Goal: Transaction & Acquisition: Download file/media

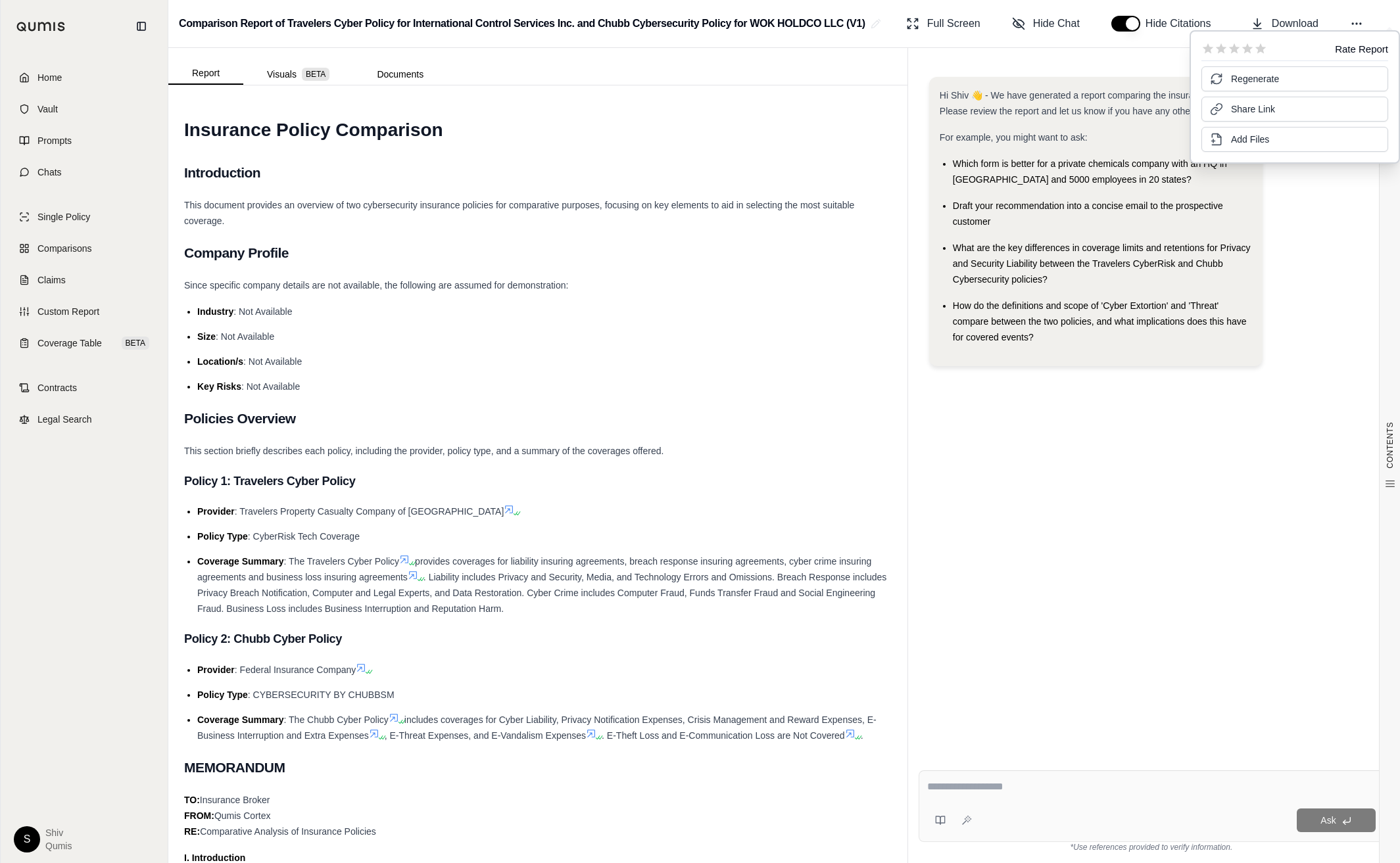
click at [1298, 199] on div "Hi Shiv 👋 - We have generated a report comparing the insurance policies. Please…" at bounding box center [1151, 227] width 444 height 300
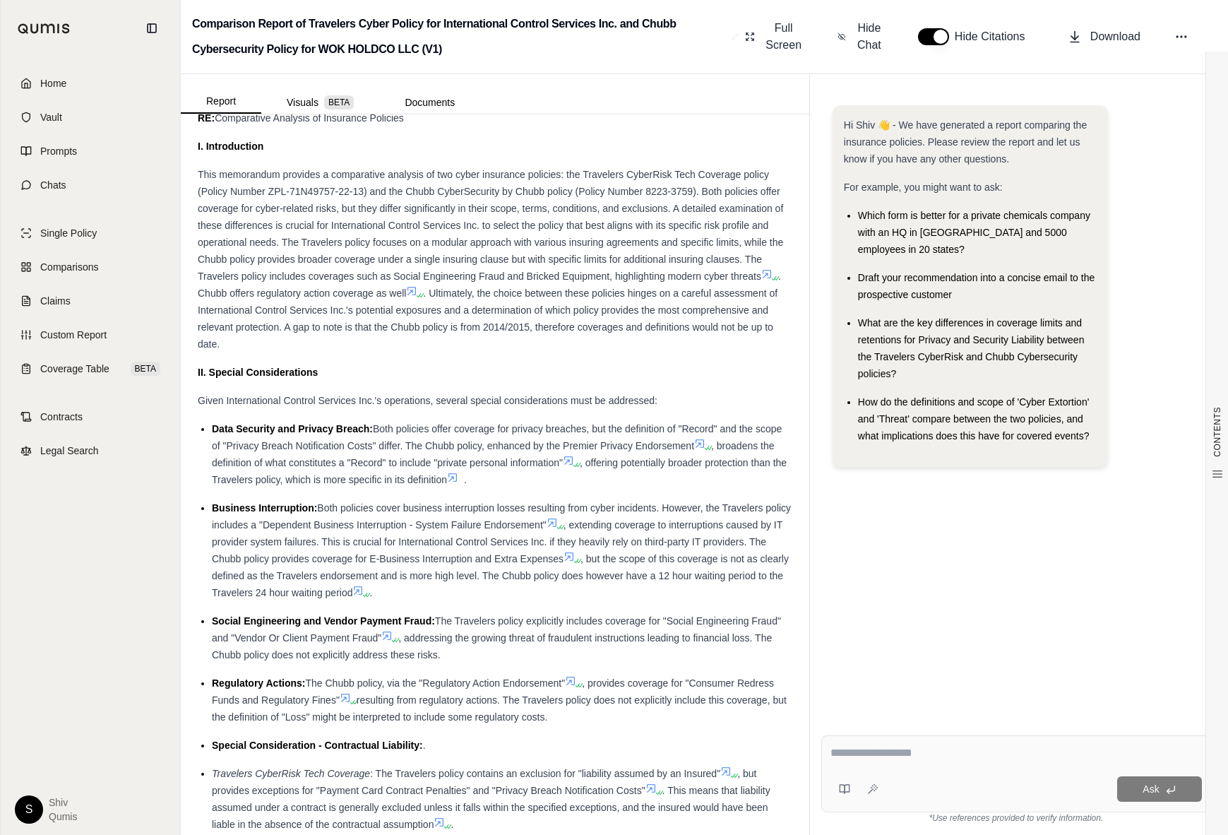
scroll to position [999, 0]
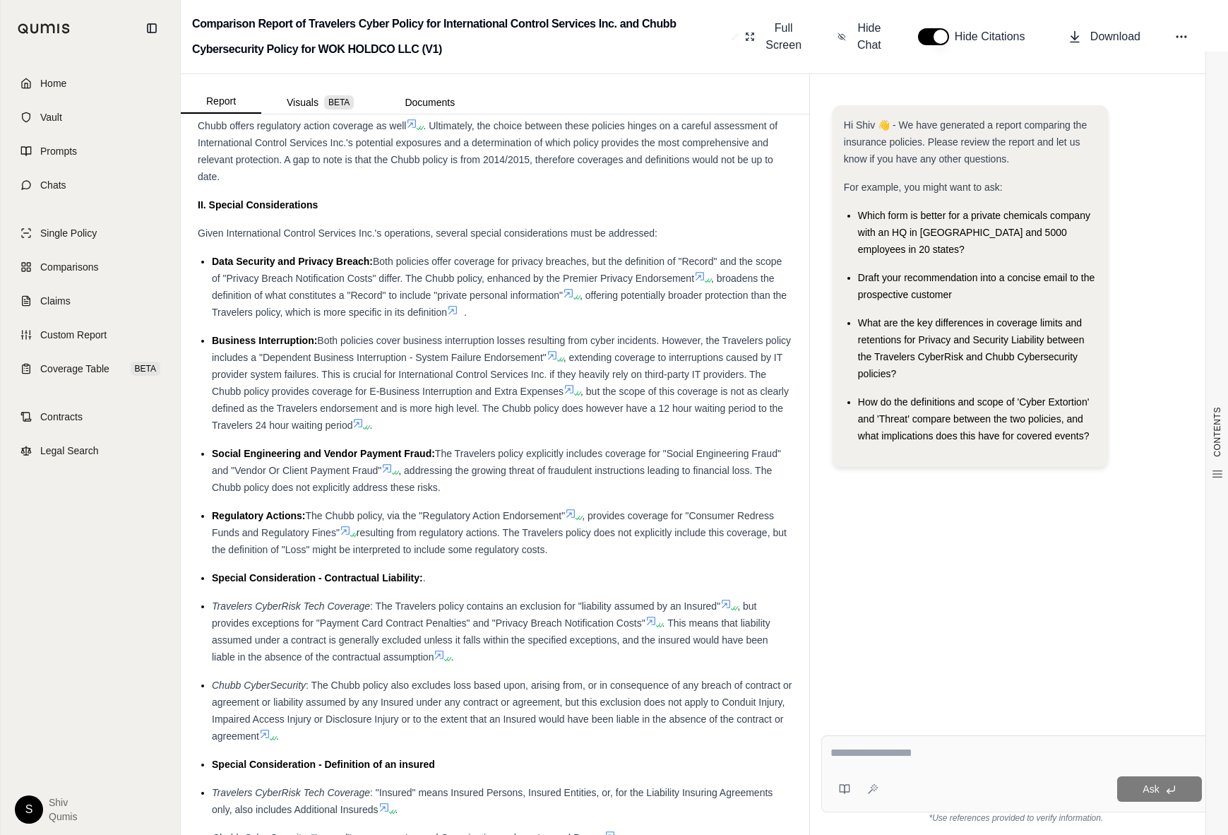
click at [558, 352] on icon at bounding box center [552, 355] width 11 height 11
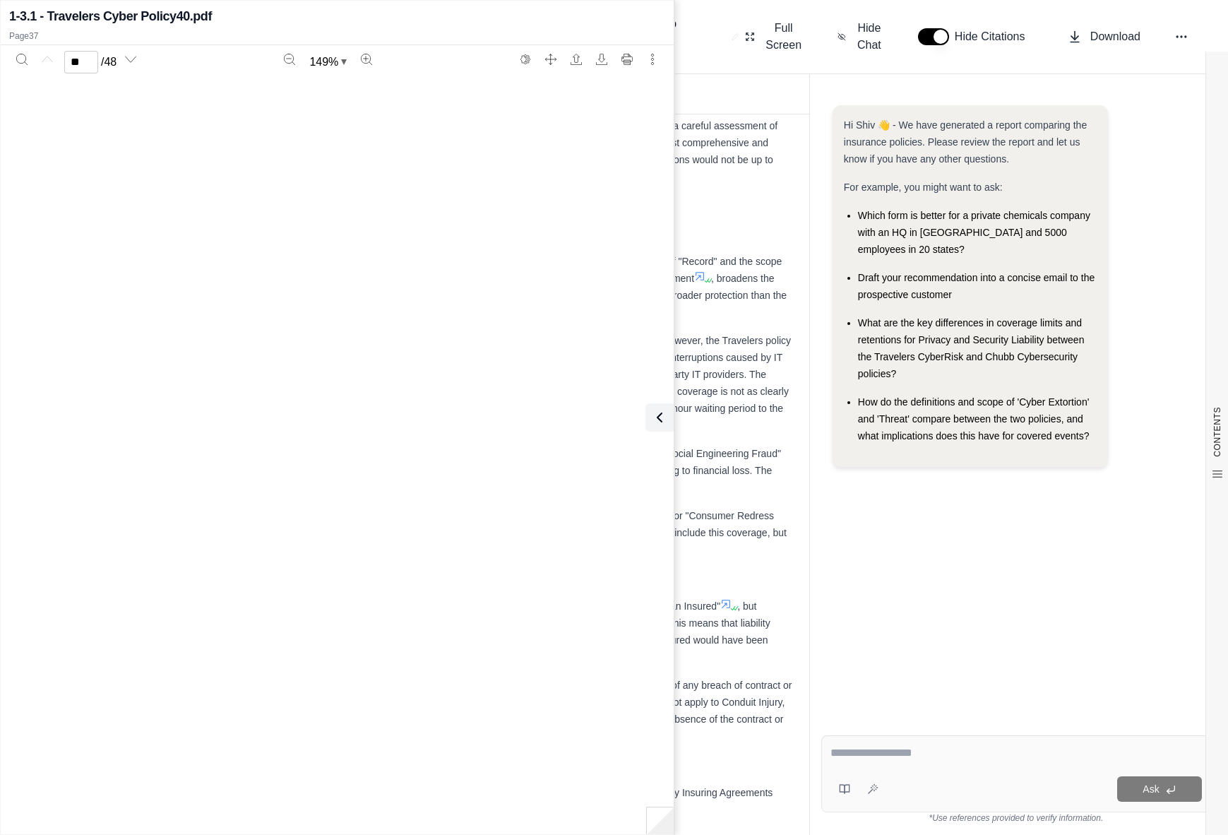
type input "**"
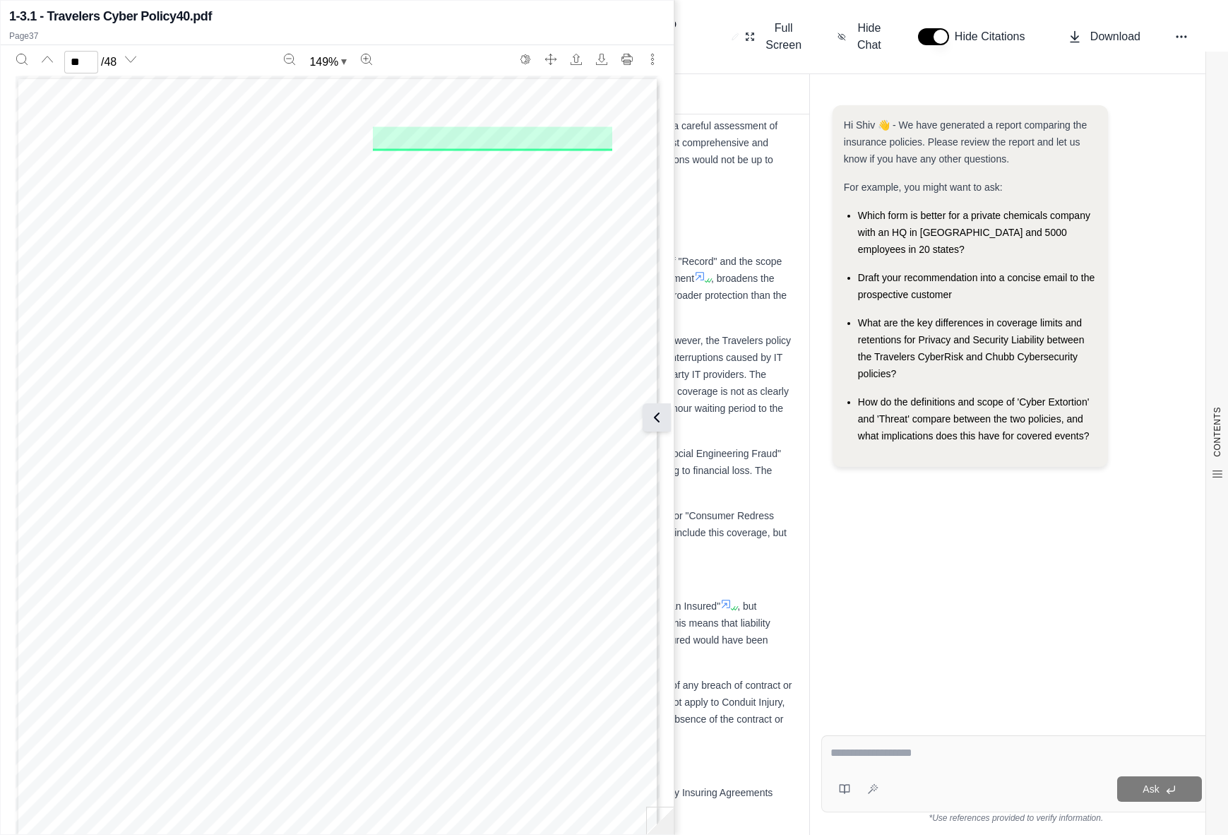
click at [660, 417] on icon at bounding box center [656, 417] width 17 height 17
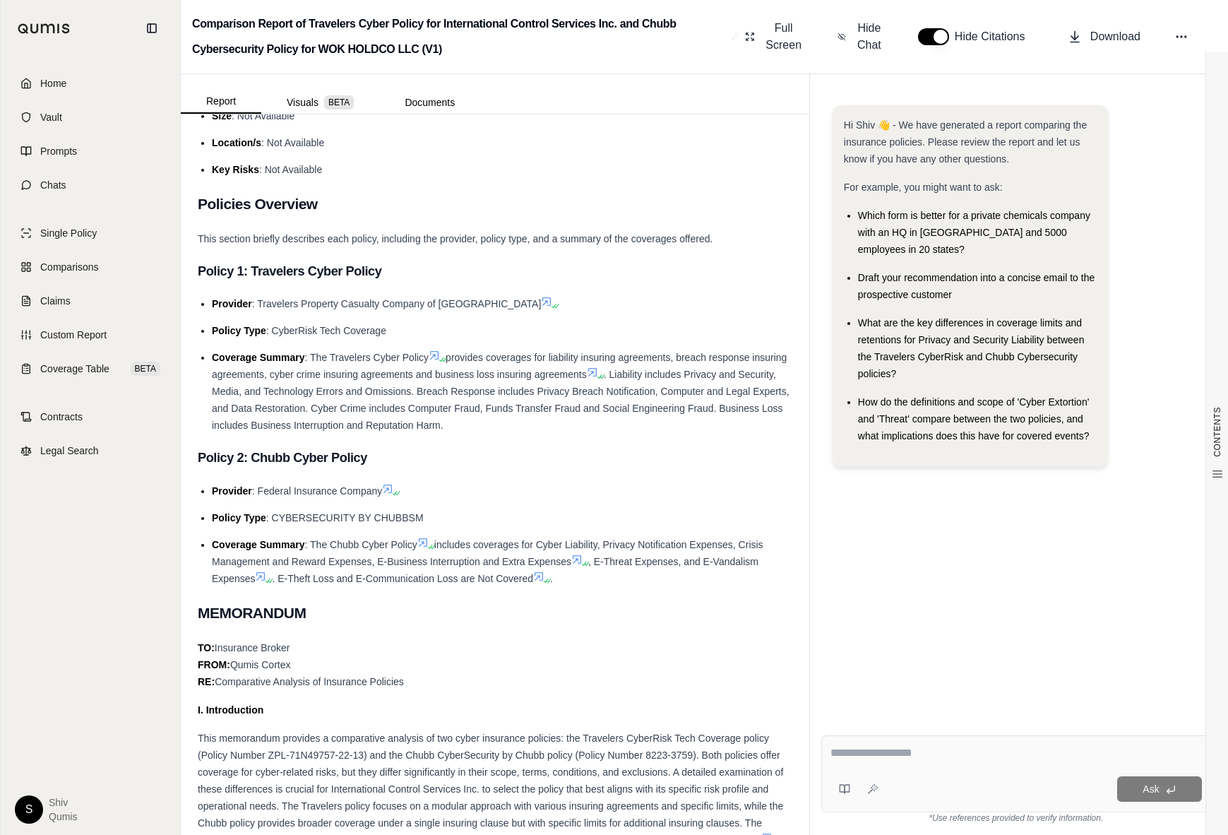
scroll to position [0, 0]
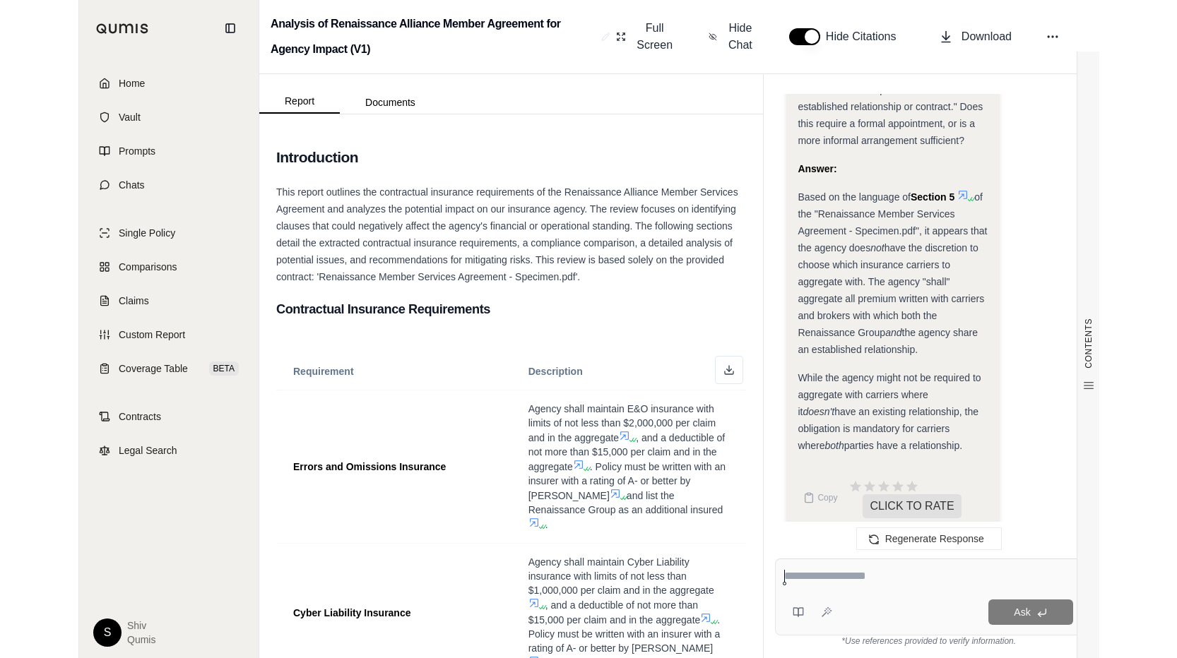
scroll to position [6667, 0]
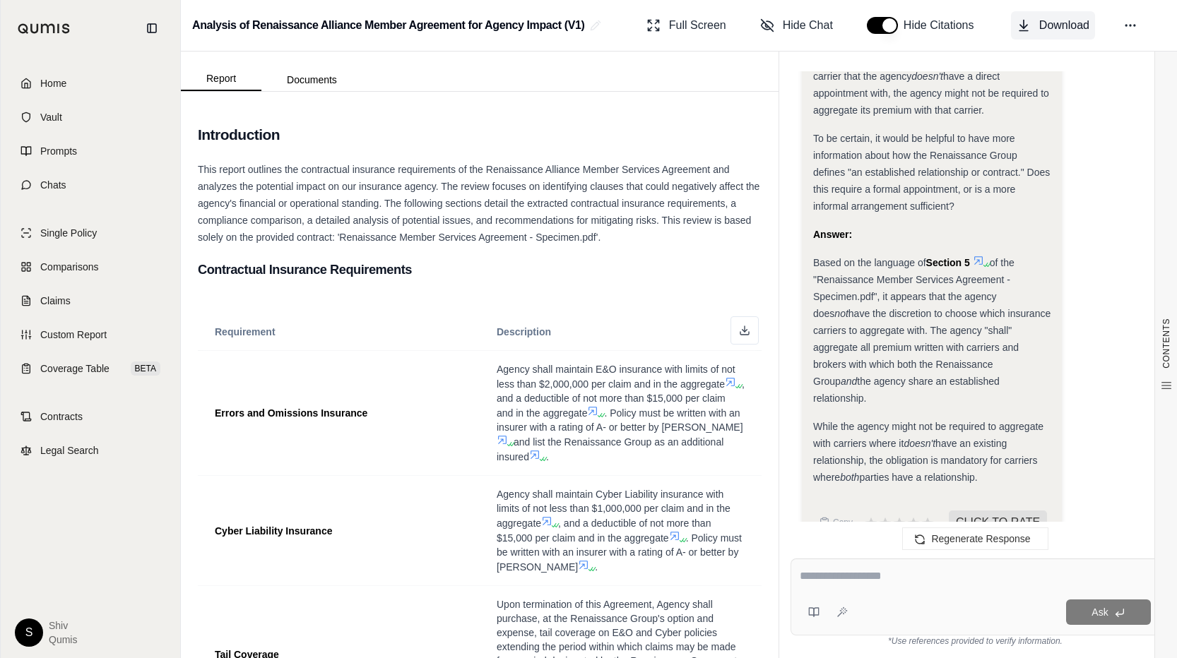
click at [1020, 22] on span "Download" at bounding box center [1064, 25] width 50 height 17
click at [1020, 25] on span "Download" at bounding box center [1064, 25] width 50 height 17
click at [1020, 20] on span "Download" at bounding box center [1064, 25] width 50 height 17
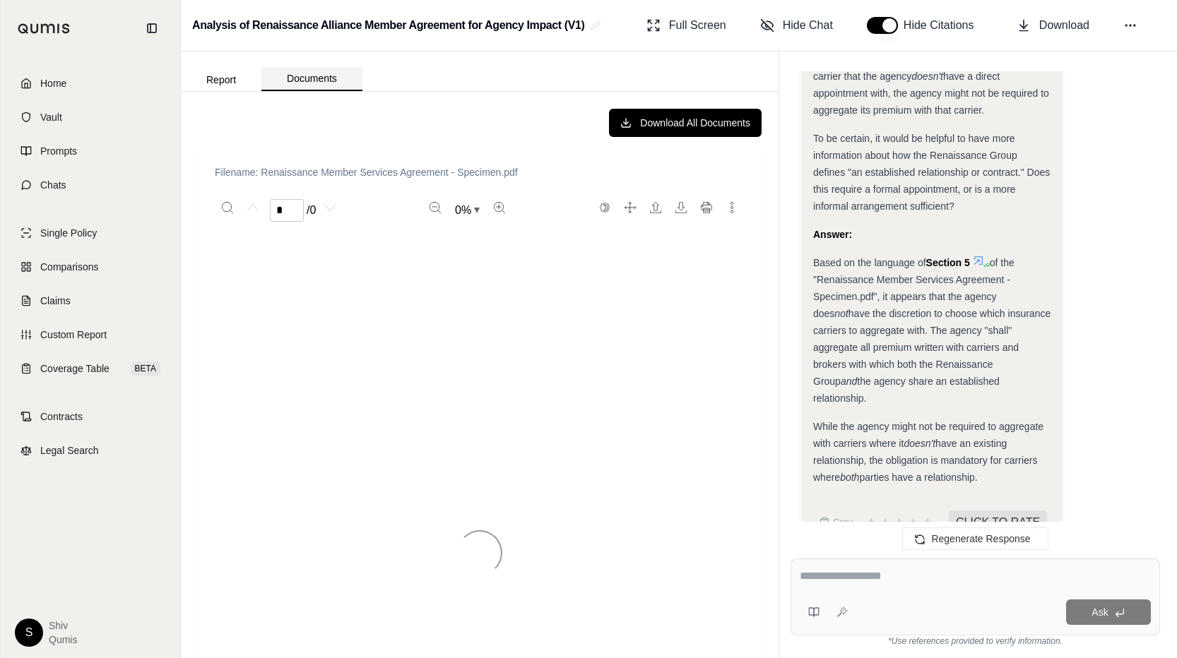
click at [292, 81] on button "Documents" at bounding box center [311, 79] width 101 height 24
click at [232, 76] on button "Report" at bounding box center [221, 80] width 81 height 23
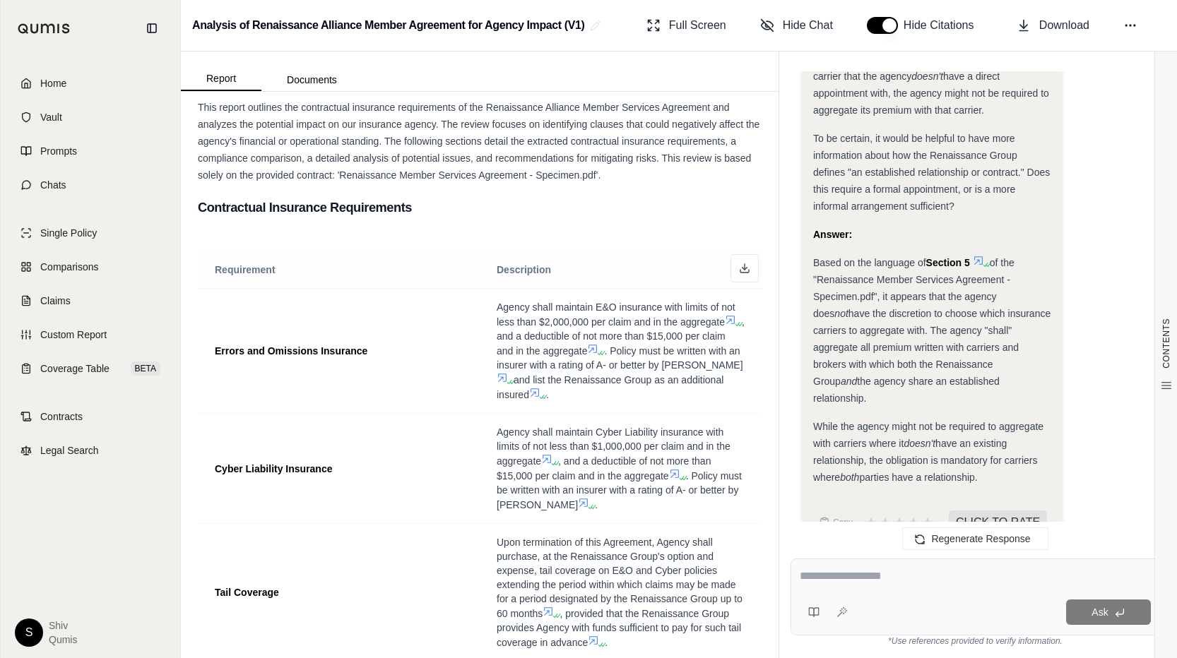
scroll to position [0, 0]
